Goal: Use online tool/utility

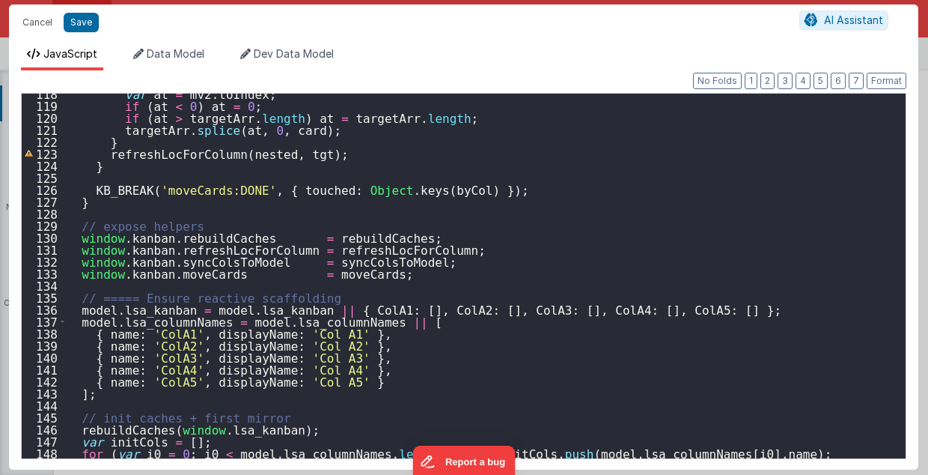
scroll to position [1117, 0]
click at [40, 20] on button "Cancel" at bounding box center [37, 22] width 45 height 21
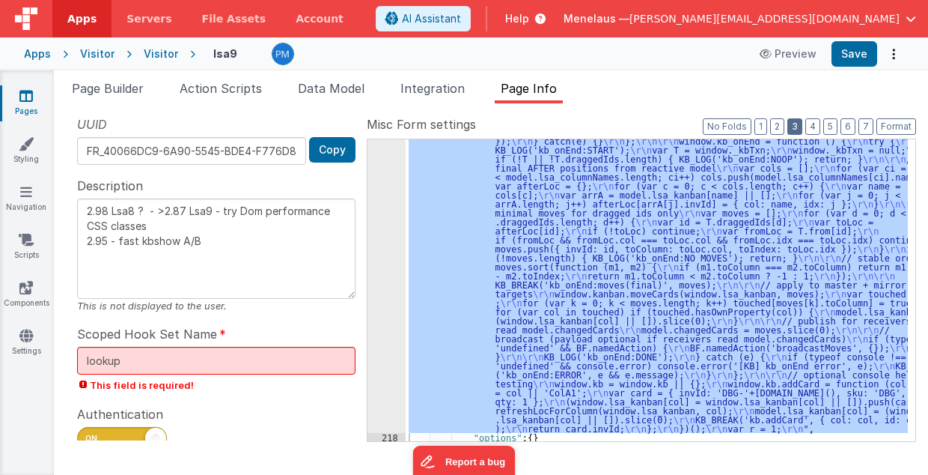
click at [802, 125] on button "3" at bounding box center [795, 126] width 15 height 16
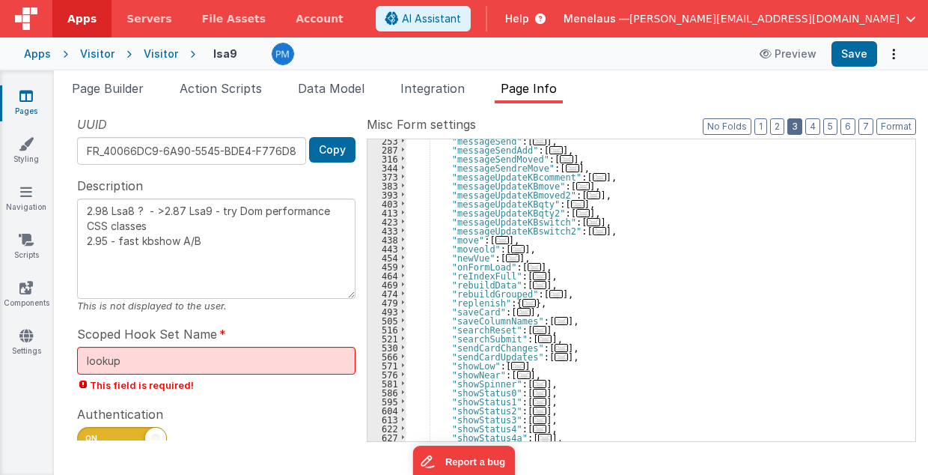
scroll to position [344, 0]
click at [496, 239] on span "..." at bounding box center [502, 240] width 13 height 8
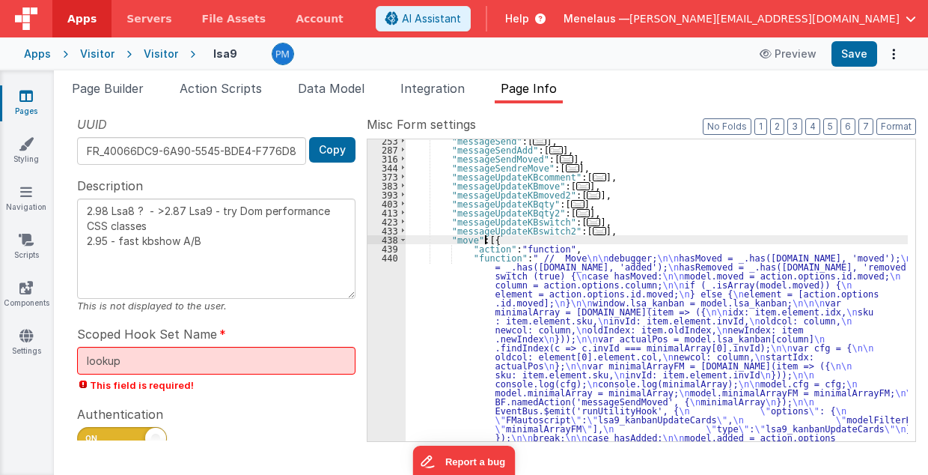
scroll to position [464, 0]
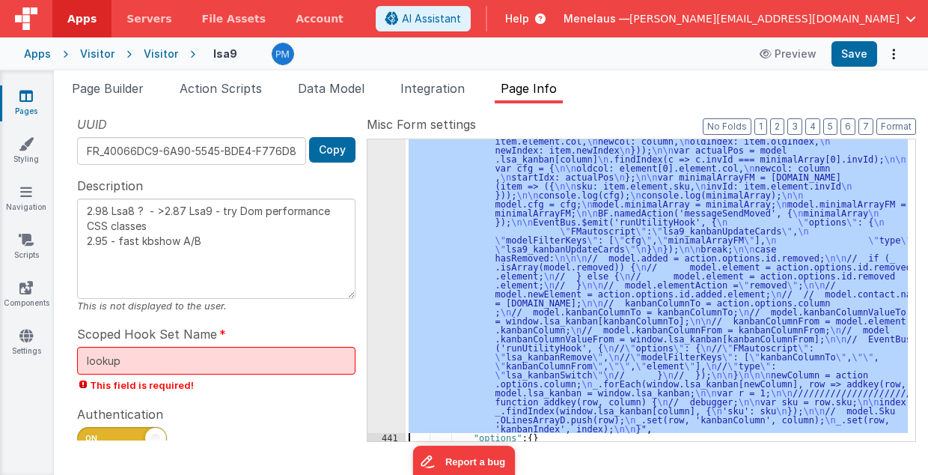
click at [386, 286] on div "440" at bounding box center [387, 168] width 38 height 530
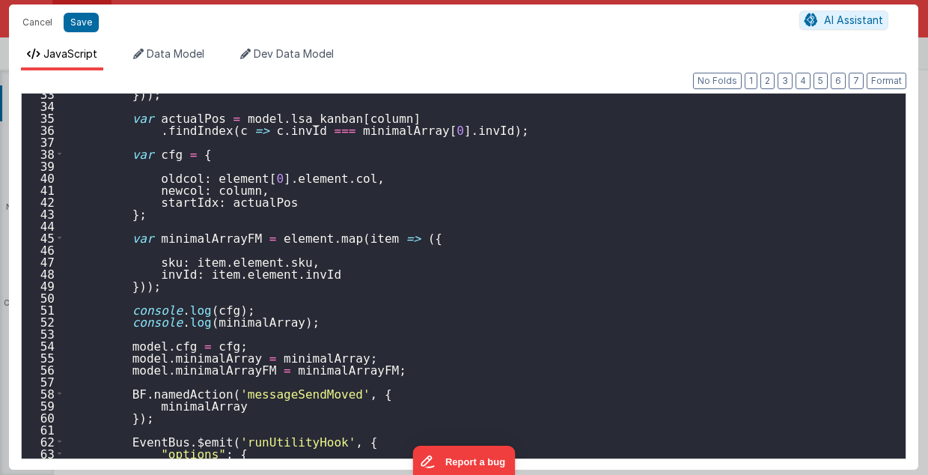
scroll to position [509, 0]
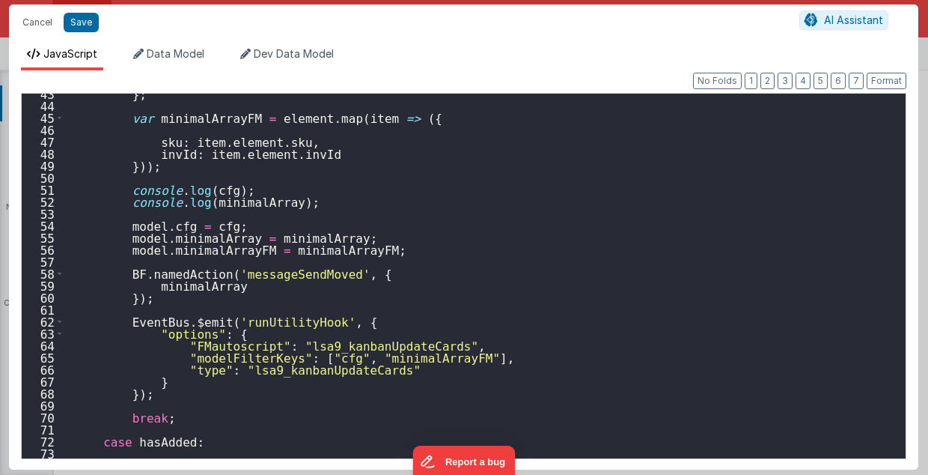
click at [296, 341] on div "} ; var minimalArrayFM = element . map ( item => ({ sku : item . element . sku …" at bounding box center [481, 282] width 835 height 389
click at [328, 346] on div "} ; var minimalArrayFM = element . map ( item => ({ sku : item . element . sku …" at bounding box center [481, 282] width 835 height 389
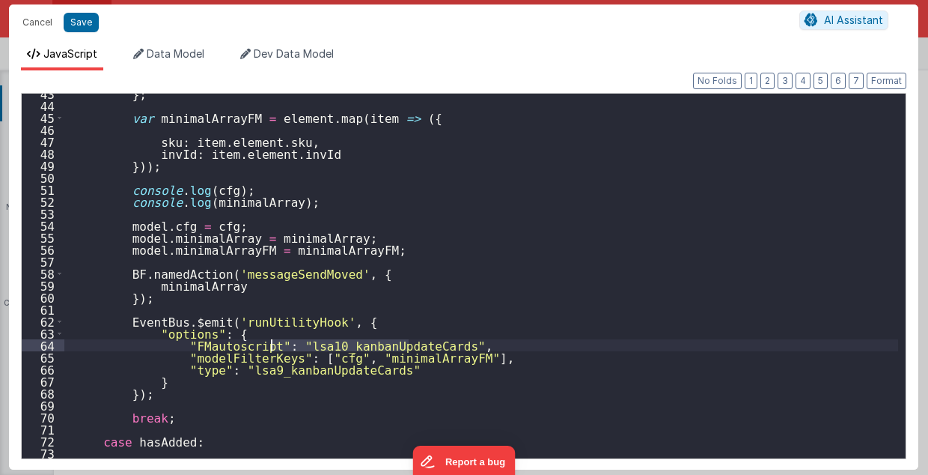
click at [328, 346] on div "} ; var minimalArrayFM = element . map ( item => ({ sku : item . element . sku …" at bounding box center [481, 282] width 835 height 389
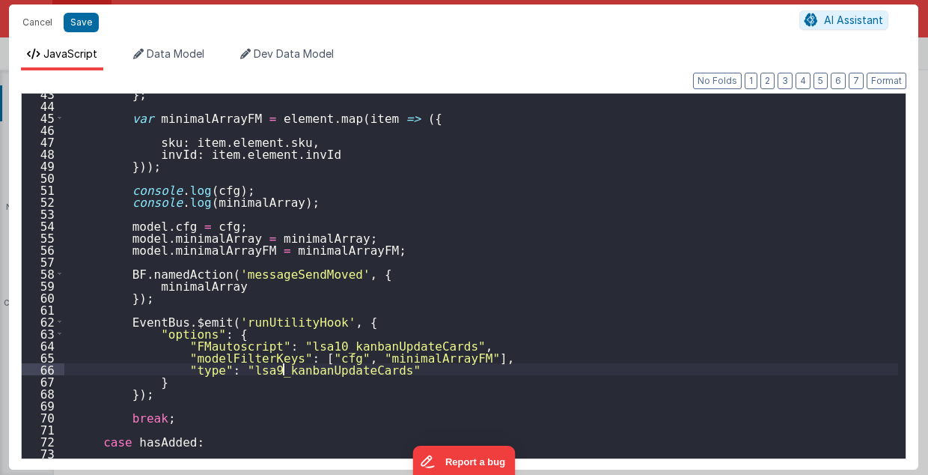
click at [283, 368] on div "} ; var minimalArrayFM = element . map ( item => ({ sku : item . element . sku …" at bounding box center [481, 282] width 835 height 389
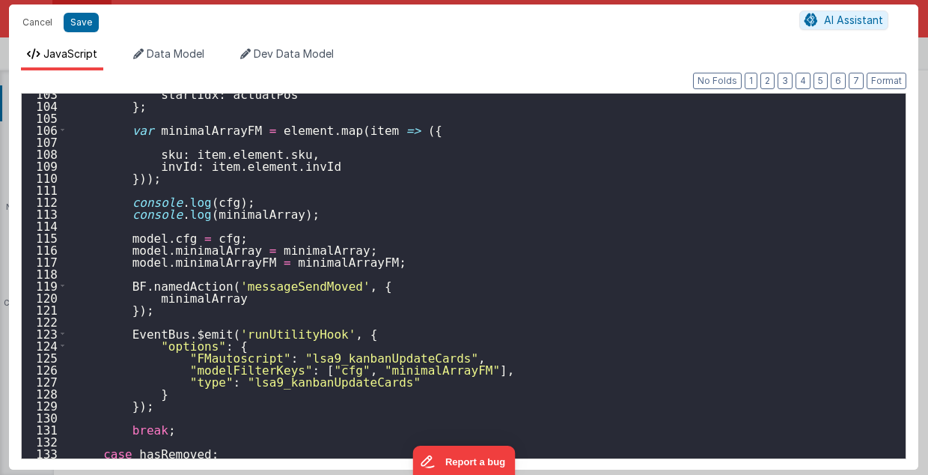
scroll to position [1228, 0]
click at [323, 357] on div "startIdx : actualPos } ; var minimalArrayFM = element . map ( item => ({ sku : …" at bounding box center [481, 282] width 835 height 389
click at [320, 382] on div "startIdx : actualPos } ; var minimalArrayFM = element . map ( item => ({ sku : …" at bounding box center [481, 282] width 835 height 389
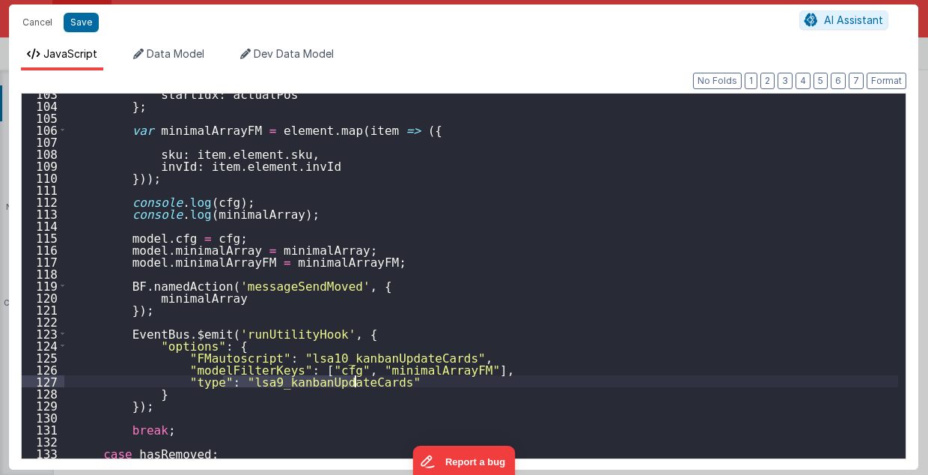
click at [320, 382] on div "startIdx : actualPos } ; var minimalArrayFM = element . map ( item => ({ sku : …" at bounding box center [481, 282] width 835 height 389
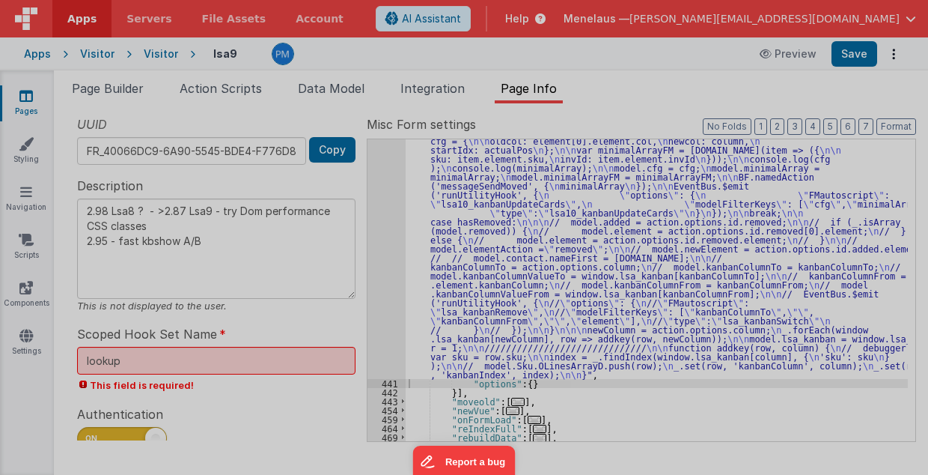
type textarea "2.98 Lsa8 ? - >2.87 Lsa9 - try Dom performance CSS classes 2.95 - fast kbshow A…"
